Goal: Information Seeking & Learning: Compare options

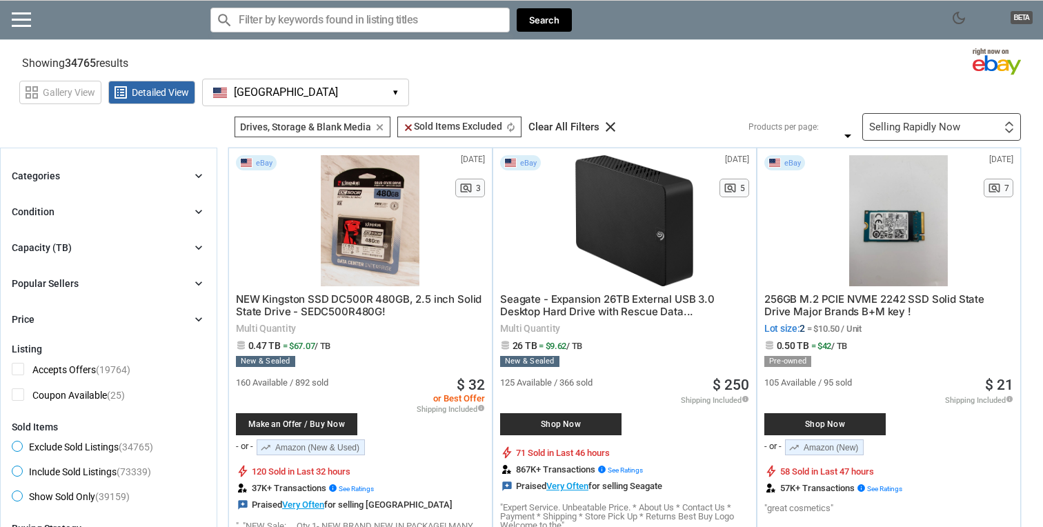
click at [166, 243] on div "Capacity (TB) chevron_right" at bounding box center [109, 247] width 194 height 17
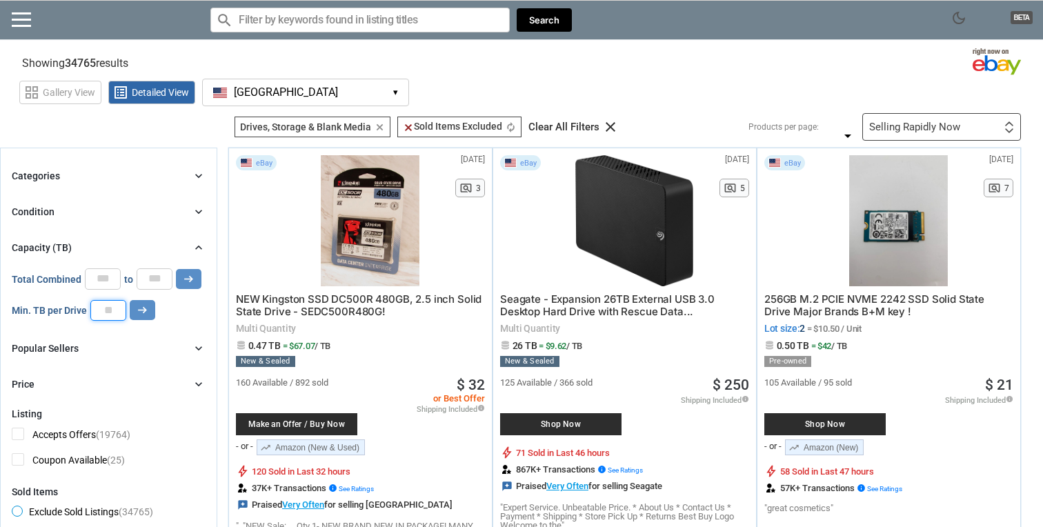
click at [112, 312] on input "number" at bounding box center [108, 310] width 36 height 21
type input "*"
click at [148, 308] on icon "arrow_right_alt" at bounding box center [142, 309] width 13 height 13
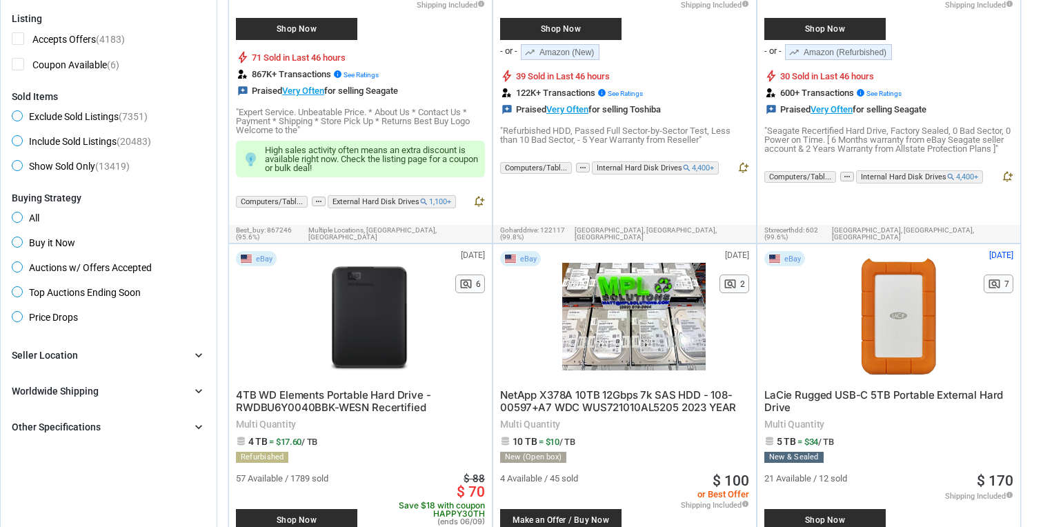
scroll to position [410, 0]
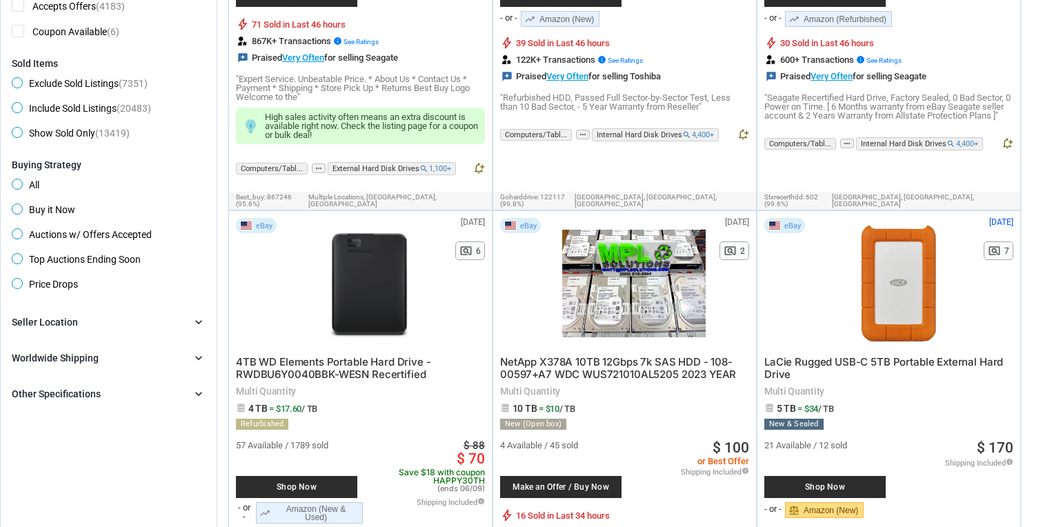
click at [167, 401] on div "Other Specifications chevron_right" at bounding box center [109, 394] width 194 height 17
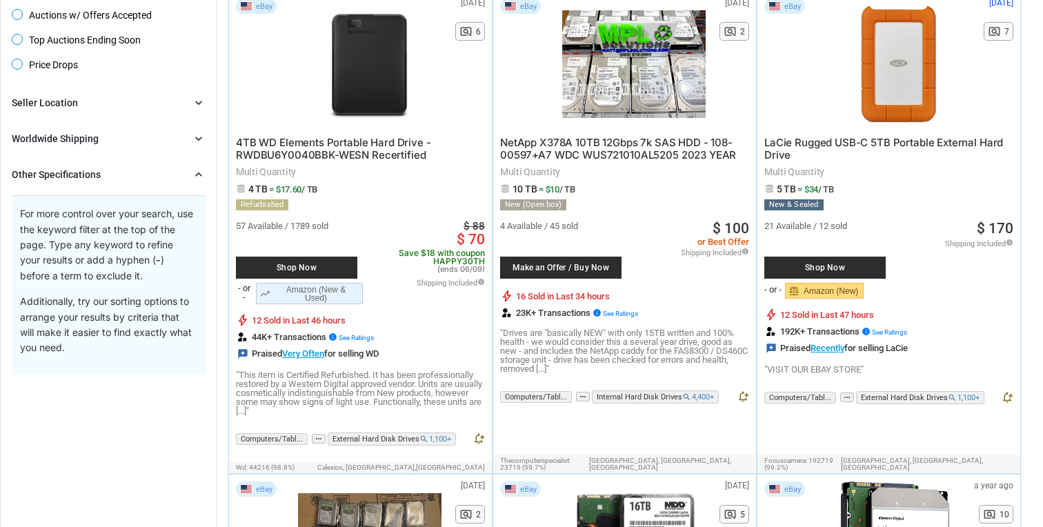
scroll to position [668, 0]
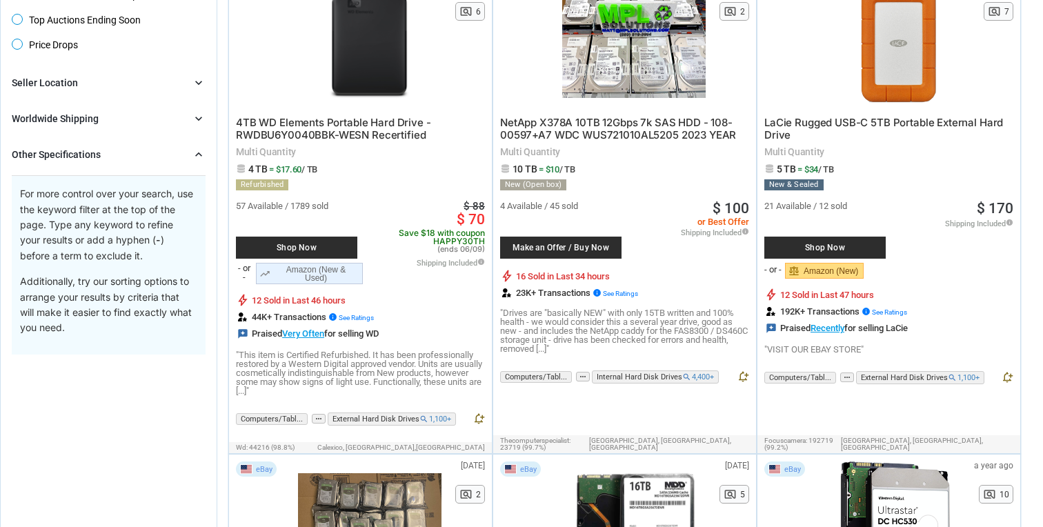
click at [169, 154] on div "Other Specifications chevron_right" at bounding box center [109, 154] width 194 height 17
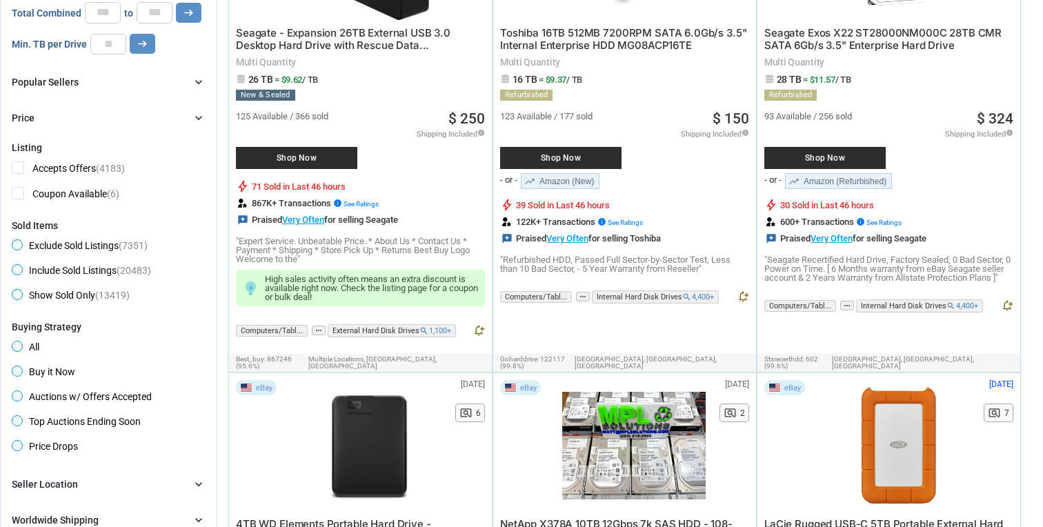
scroll to position [0, 0]
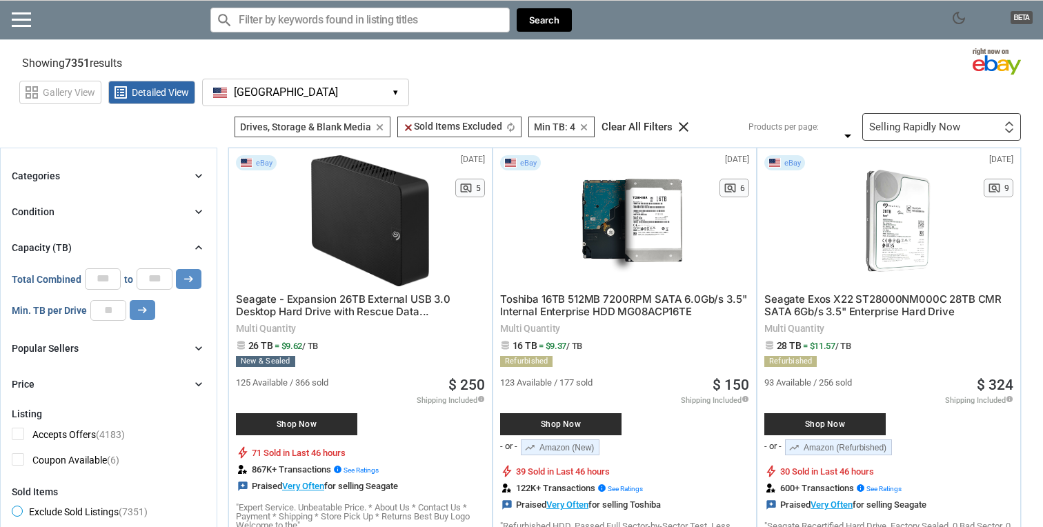
click at [306, 18] on input "Search for models" at bounding box center [359, 20] width 299 height 25
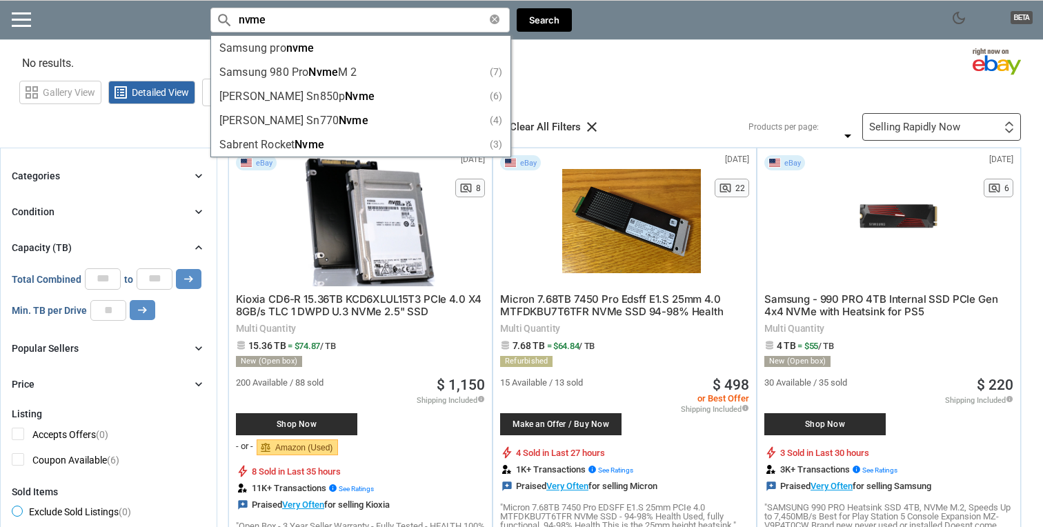
type input "nvme"
click at [683, 88] on div "grid_view Gallery View list_alt Detailed View [GEOGRAPHIC_DATA] [GEOGRAPHIC_DAT…" at bounding box center [531, 90] width 1024 height 32
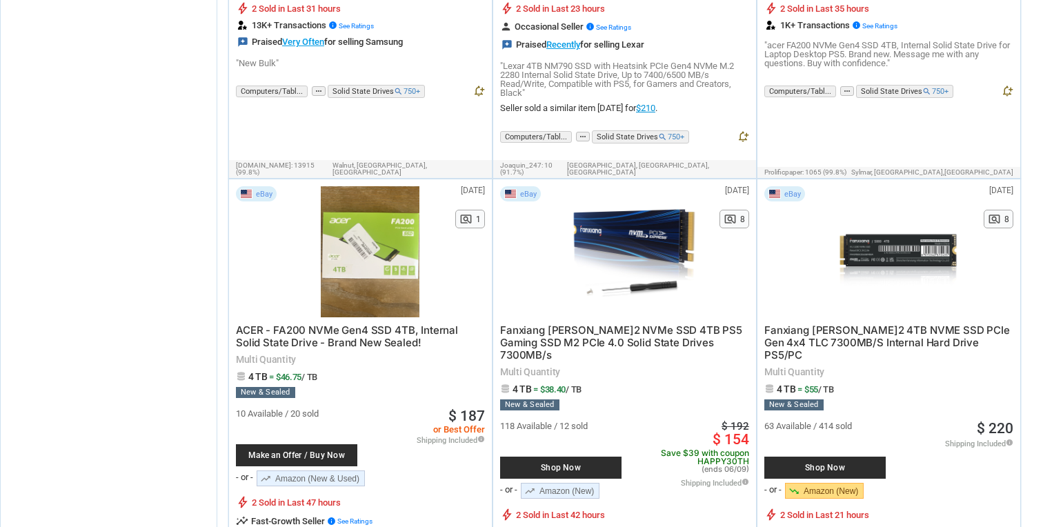
scroll to position [1053, 0]
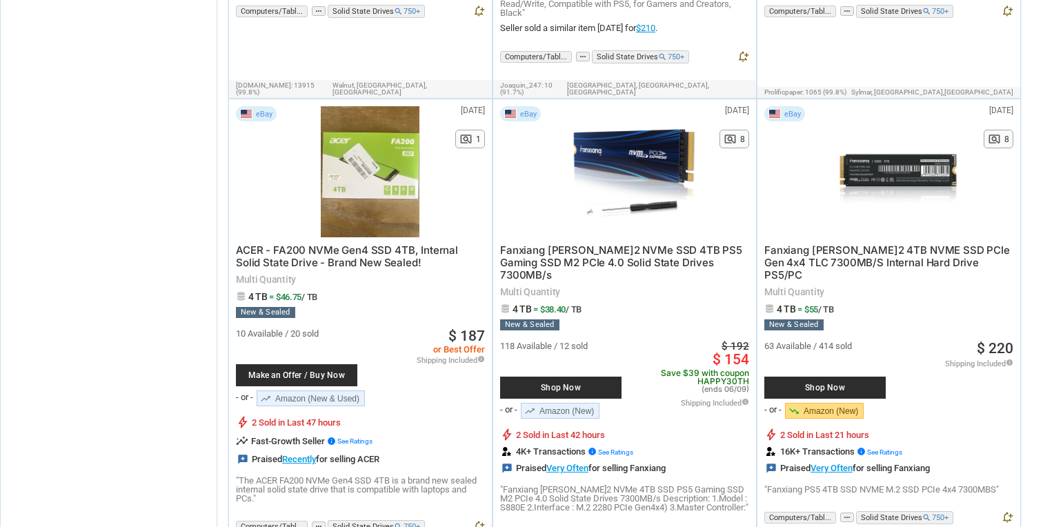
click at [616, 243] on span "Fanxiang [PERSON_NAME]2 NVMe SSD 4TB PS5 Gaming SSD M2 PCIe 4.0 Solid State Dri…" at bounding box center [621, 262] width 242 height 38
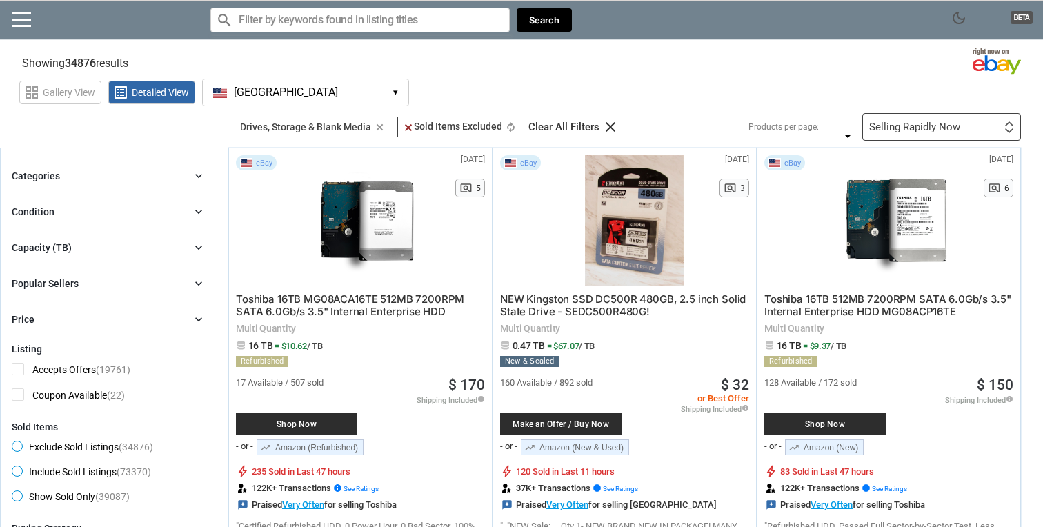
click at [877, 126] on div "Selling Rapidly Now" at bounding box center [914, 127] width 91 height 10
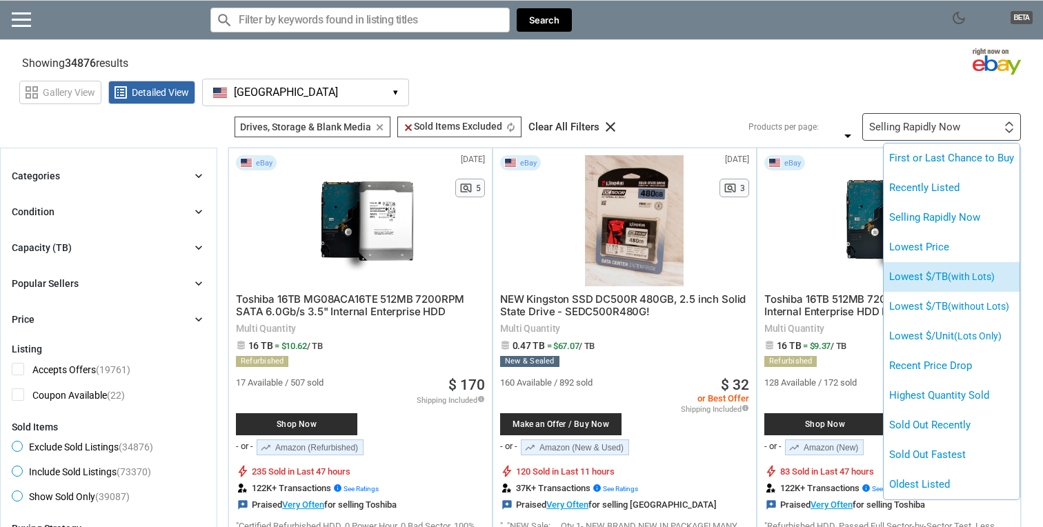
click at [909, 272] on li "Lowest $/TB (with Lots)" at bounding box center [952, 277] width 136 height 30
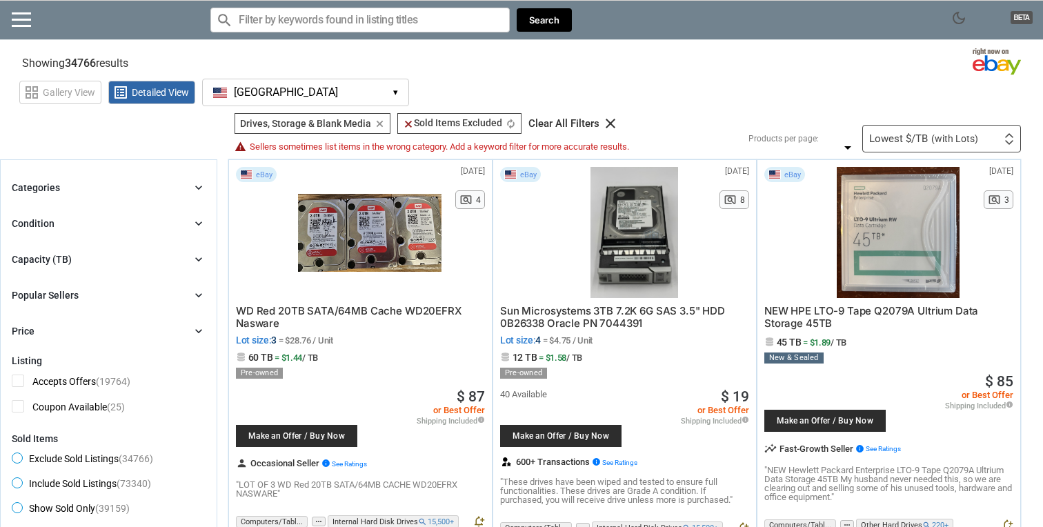
click at [395, 24] on input "Search for models" at bounding box center [359, 20] width 299 height 25
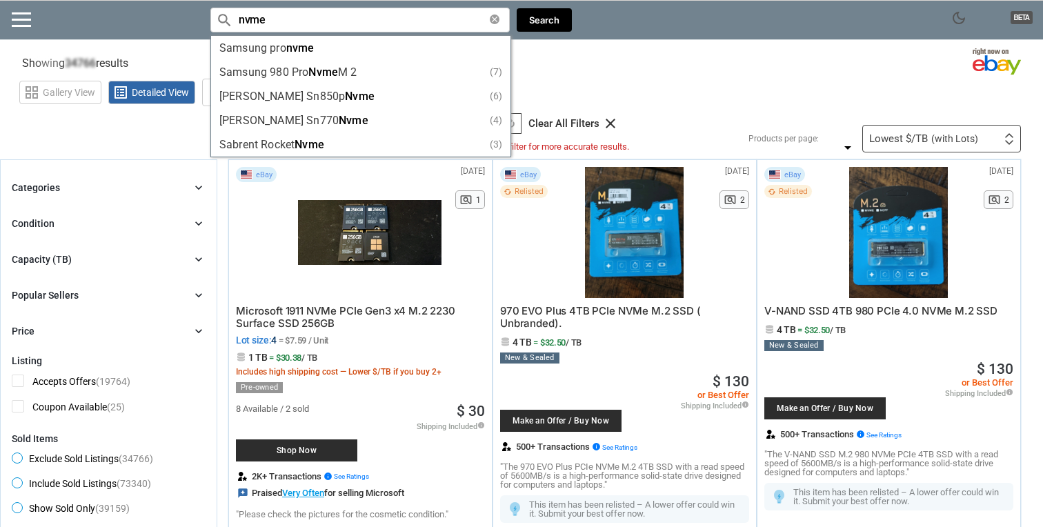
type input "nvme"
click at [728, 93] on div "grid_view Gallery View list_alt Detailed View [GEOGRAPHIC_DATA] [GEOGRAPHIC_DAT…" at bounding box center [531, 90] width 1024 height 32
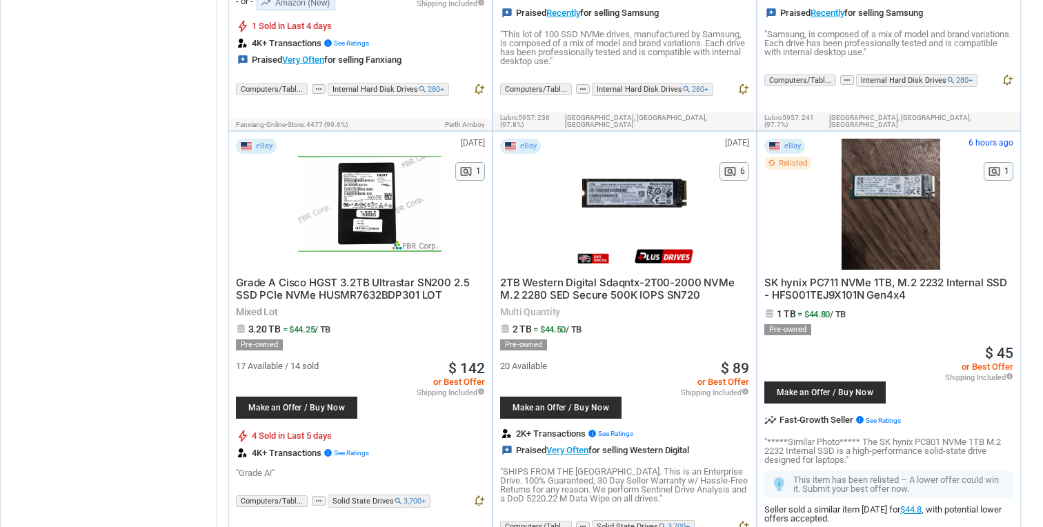
scroll to position [5220, 0]
